Goal: Transaction & Acquisition: Download file/media

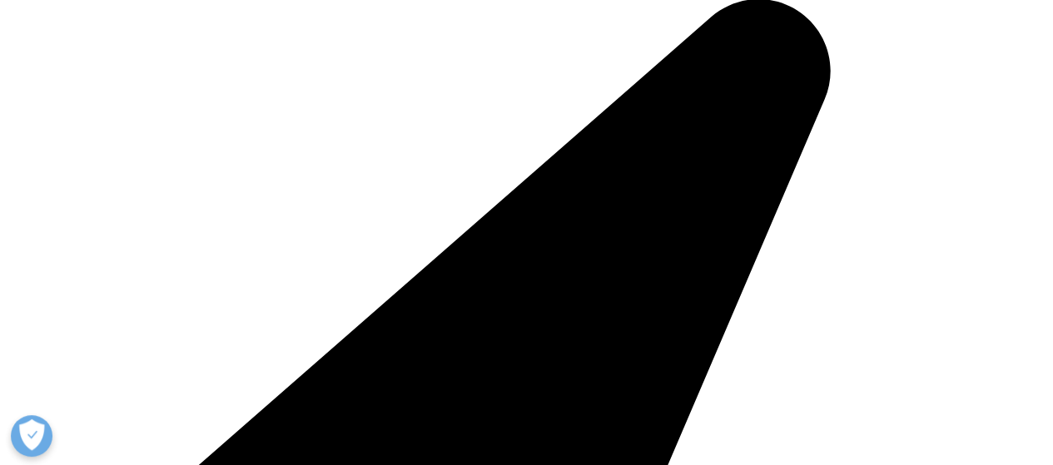
scroll to position [1498, 0]
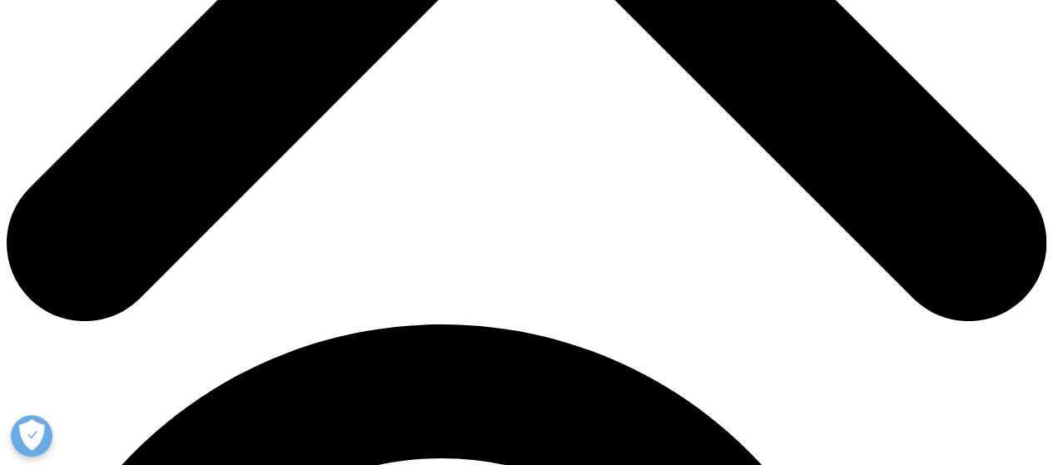
scroll to position [832, 0]
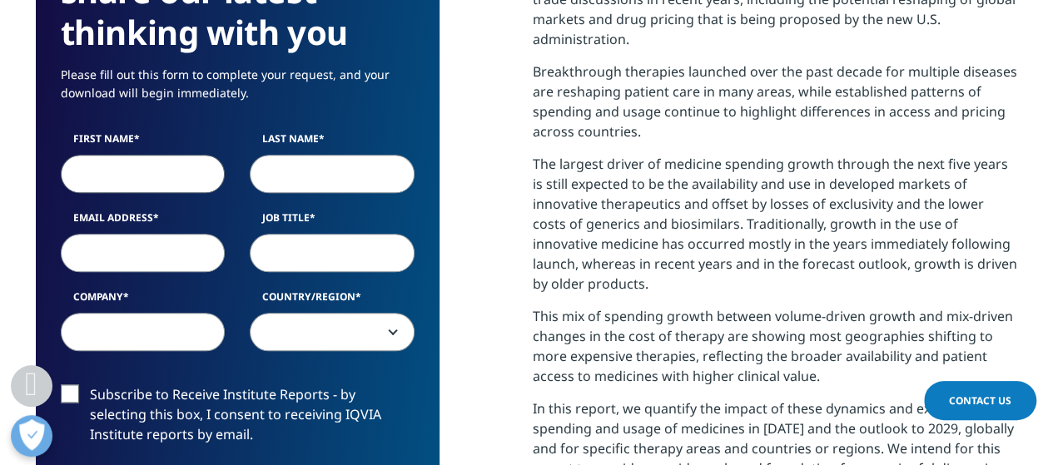
click at [98, 175] on input "First Name" at bounding box center [143, 174] width 165 height 38
type input "Giulio"
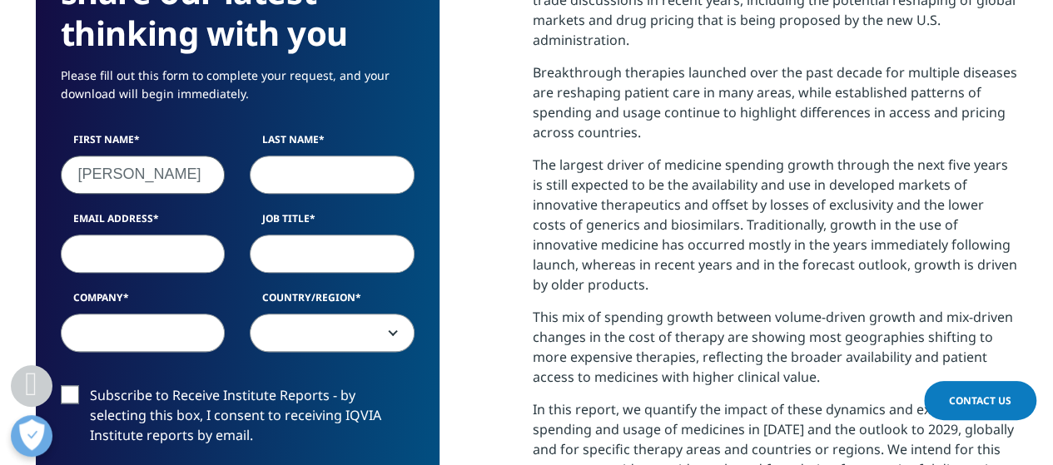
type input "Zuanetti"
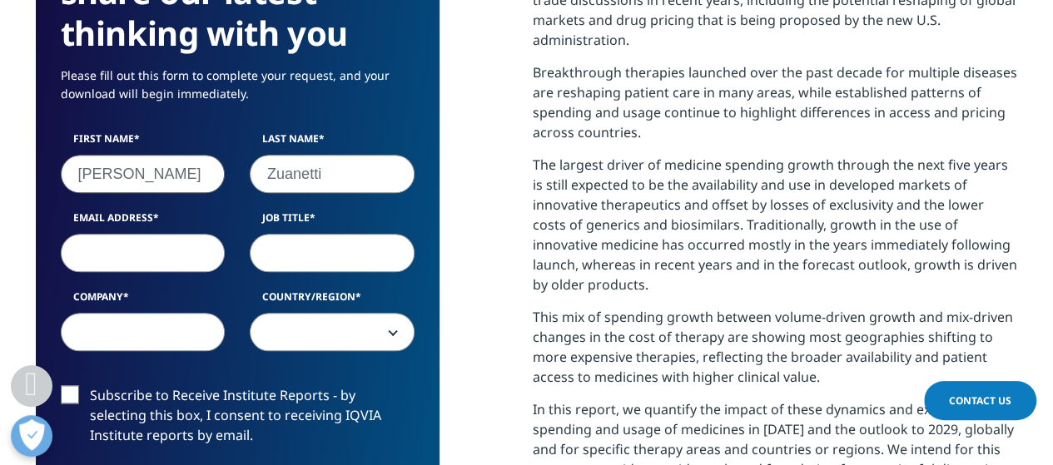
type input "giulio.zuanetti@aboutscience.eu"
type input "AboutScience"
select select "[GEOGRAPHIC_DATA]"
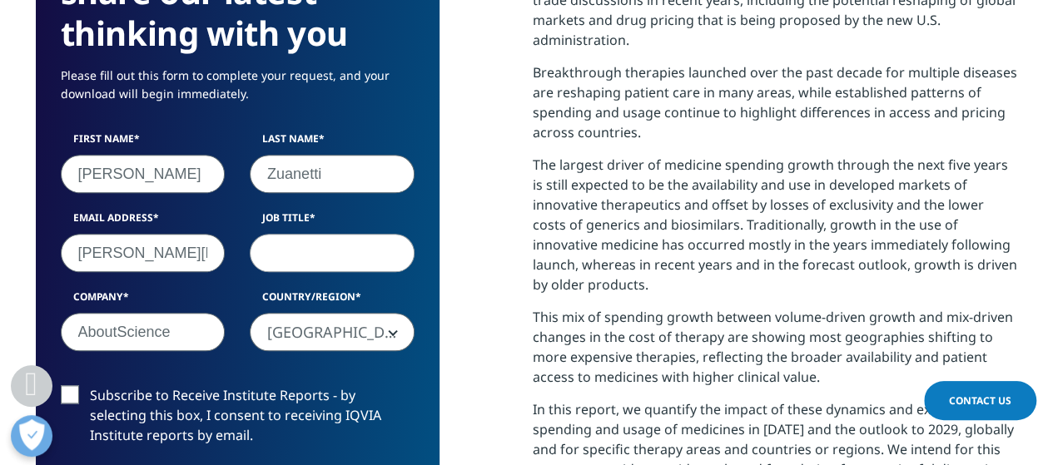
click at [209, 255] on input "giulio.zuanetti@aboutscience.eu" at bounding box center [143, 253] width 165 height 38
type input "giulio.zuanetti@aboutpharma.com"
click at [292, 250] on input "Job Title" at bounding box center [332, 253] width 165 height 38
type input "Chairman"
drag, startPoint x: 187, startPoint y: 337, endPoint x: 32, endPoint y: 318, distance: 156.8
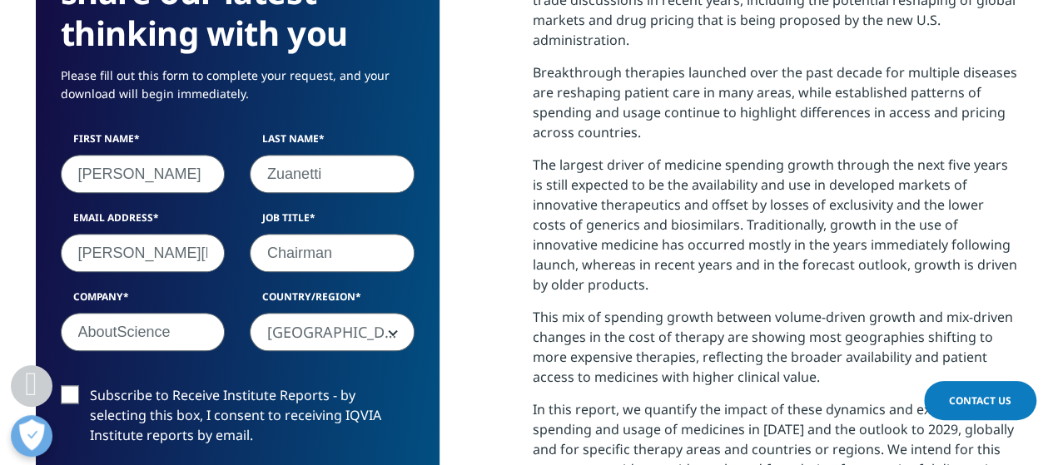
click at [32, 317] on section "We are excited to share our latest thinking with you Please fill out this form …" at bounding box center [526, 364] width 1053 height 1070
type input "HPS-Aboutpharma"
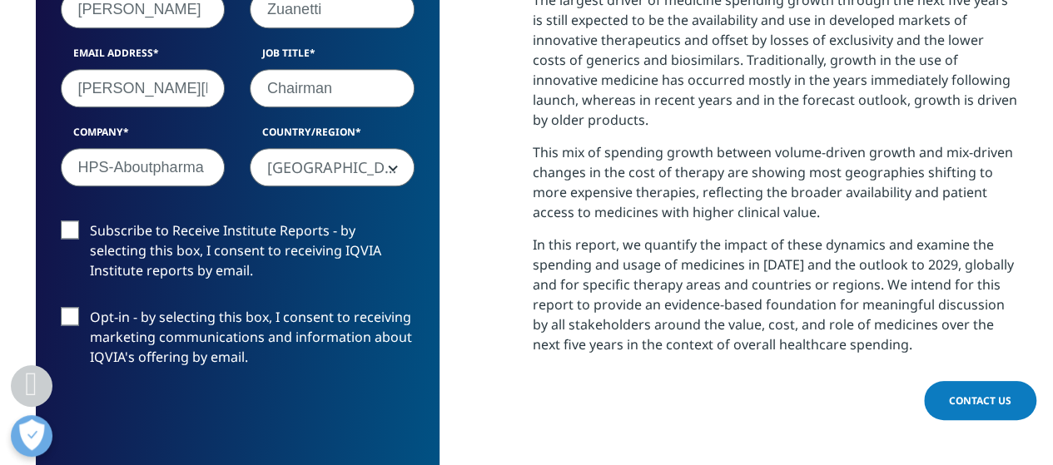
scroll to position [999, 0]
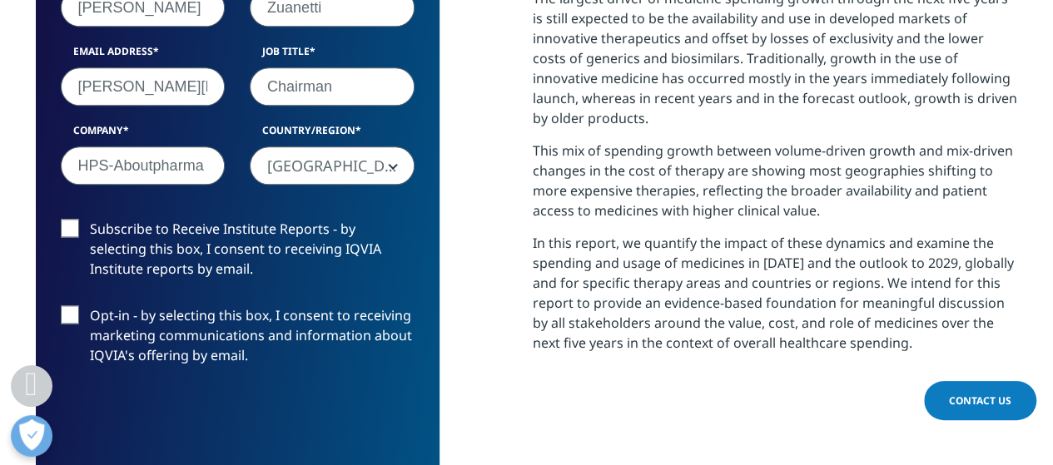
click at [63, 231] on label "Subscribe to Receive Institute Reports - by selecting this box, I consent to re…" at bounding box center [238, 253] width 354 height 69
click at [90, 219] on input "Subscribe to Receive Institute Reports - by selecting this box, I consent to re…" at bounding box center [90, 219] width 0 height 0
click at [72, 319] on label "Opt-in - by selecting this box, I consent to receiving marketing communications…" at bounding box center [238, 340] width 354 height 69
click at [90, 306] on input "Opt-in - by selecting this box, I consent to receiving marketing communications…" at bounding box center [90, 306] width 0 height 0
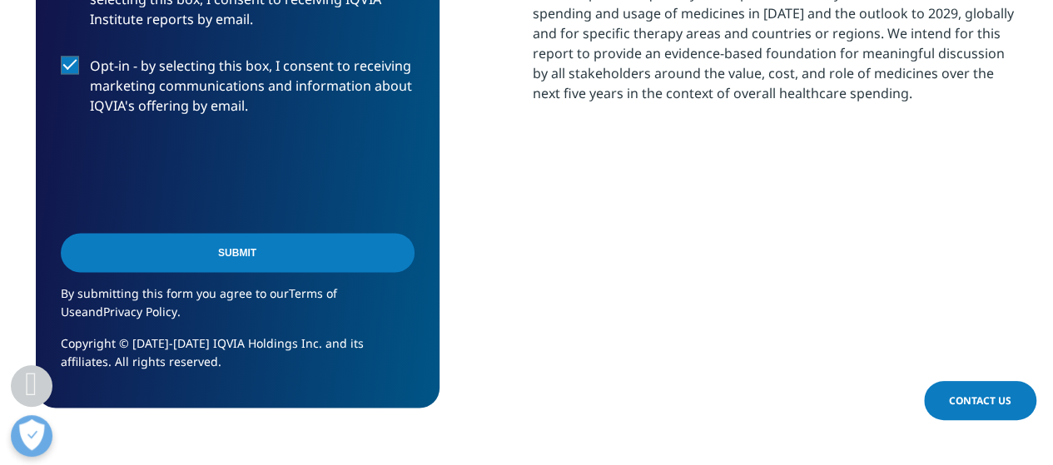
click at [274, 251] on input "Submit" at bounding box center [238, 252] width 354 height 39
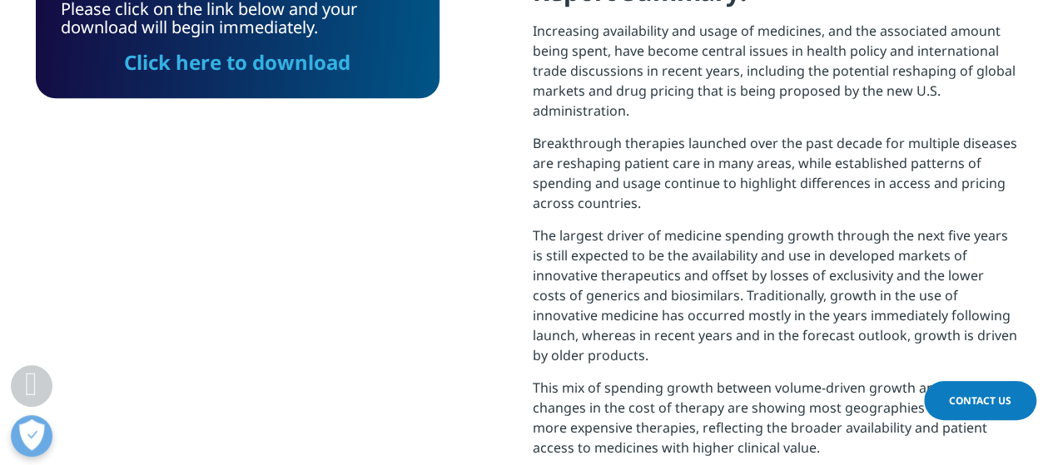
scroll to position [669, 982]
click at [286, 69] on link "Click here to download" at bounding box center [237, 61] width 226 height 27
